Goal: Information Seeking & Learning: Learn about a topic

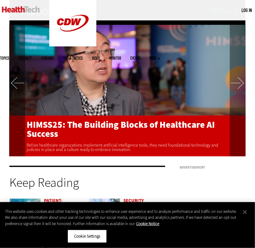
scroll to position [1152, 0]
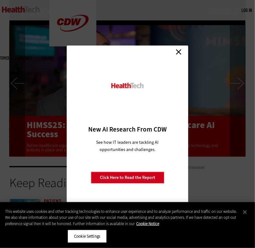
click at [183, 48] on div "Close New AI Research From CDW See how IT leaders are tackling AI opportunities…" at bounding box center [127, 124] width 121 height 157
click at [180, 50] on link "Close" at bounding box center [178, 51] width 9 height 9
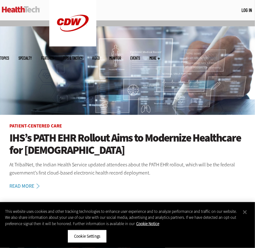
scroll to position [30, 0]
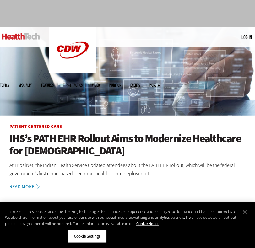
click at [22, 184] on link "Read More" at bounding box center [27, 186] width 37 height 5
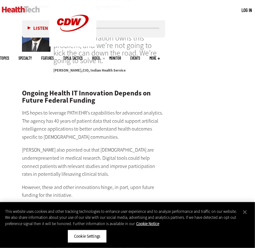
scroll to position [1260, 0]
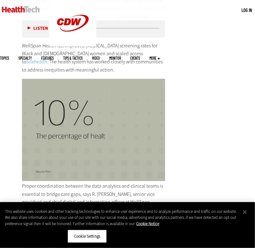
scroll to position [1173, 0]
